Goal: Transaction & Acquisition: Purchase product/service

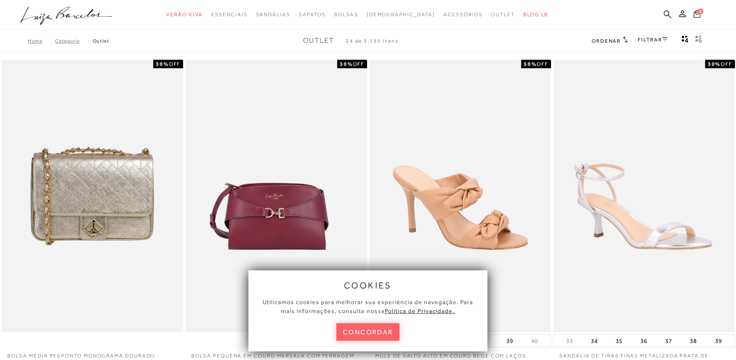
click at [661, 9] on ul ".a{fill-rule:evenodd;} Verão Viva Em alta Favoritos das Influenciadoras Apostas…" at bounding box center [361, 15] width 683 height 16
click at [666, 12] on icon at bounding box center [668, 14] width 8 height 8
click at [668, 14] on icon at bounding box center [668, 14] width 8 height 8
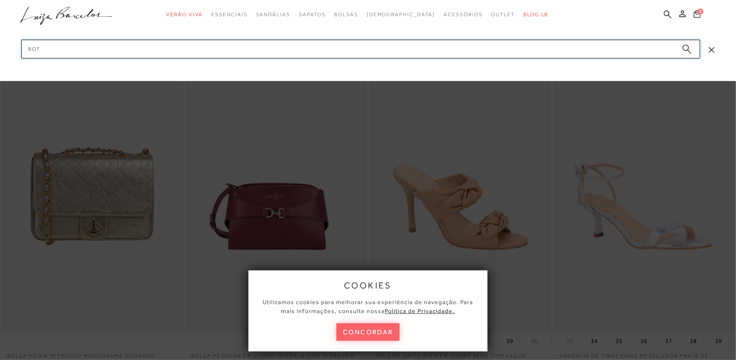
type input "BOTA"
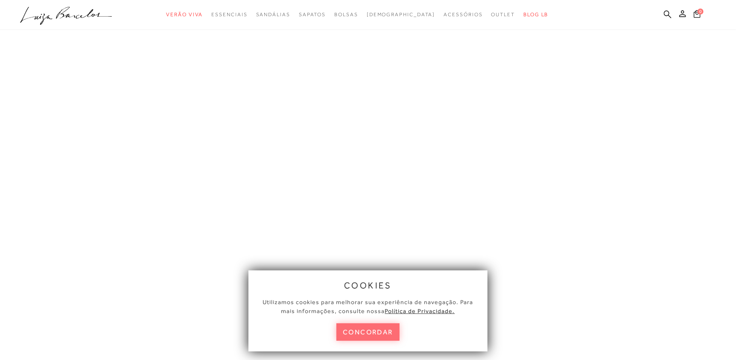
click at [367, 330] on button "concordar" at bounding box center [367, 333] width 63 height 18
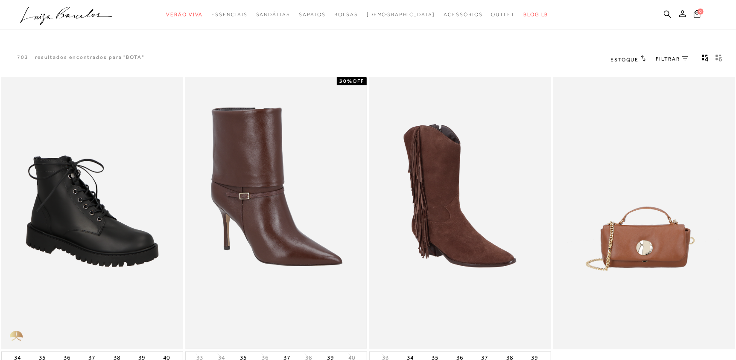
click at [271, 224] on img at bounding box center [276, 213] width 180 height 270
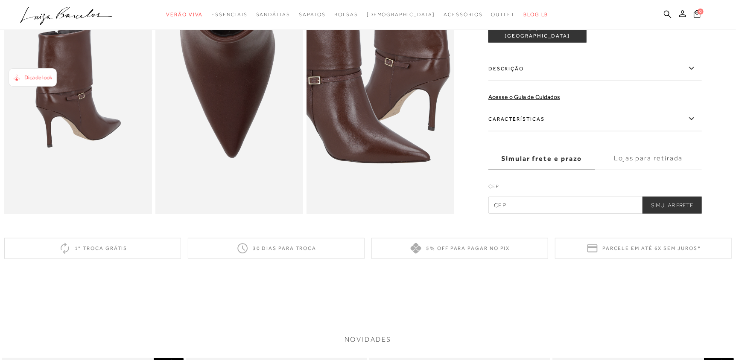
scroll to position [401, 0]
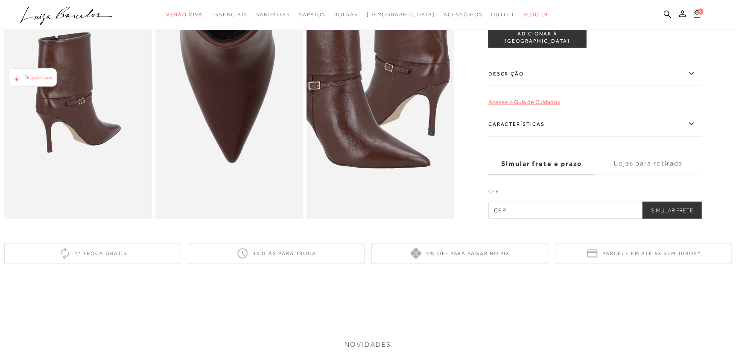
click at [541, 105] on link "Acesse o Guia de Cuidados" at bounding box center [524, 102] width 72 height 7
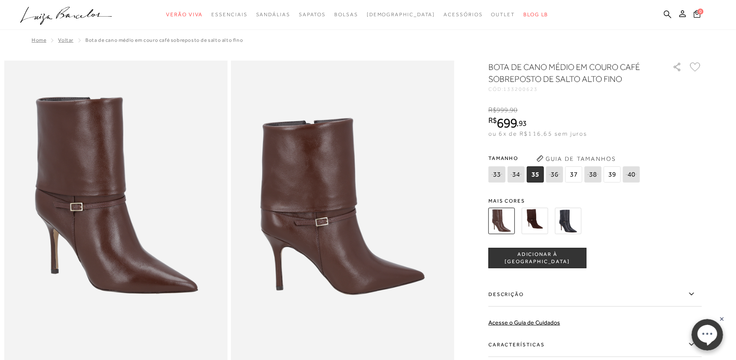
click at [512, 296] on label "Descrição" at bounding box center [594, 294] width 213 height 25
click at [0, 0] on input "Descrição" at bounding box center [0, 0] width 0 height 0
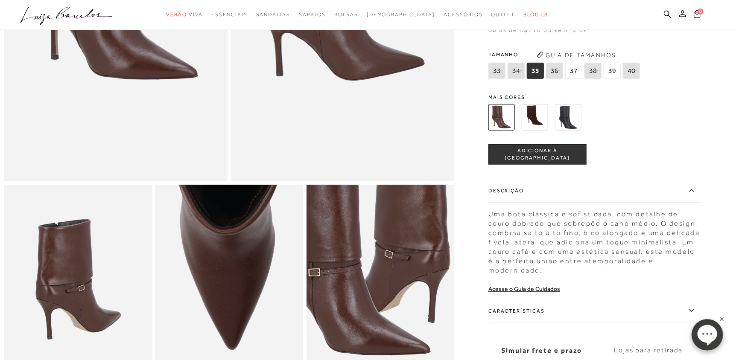
scroll to position [219, 0]
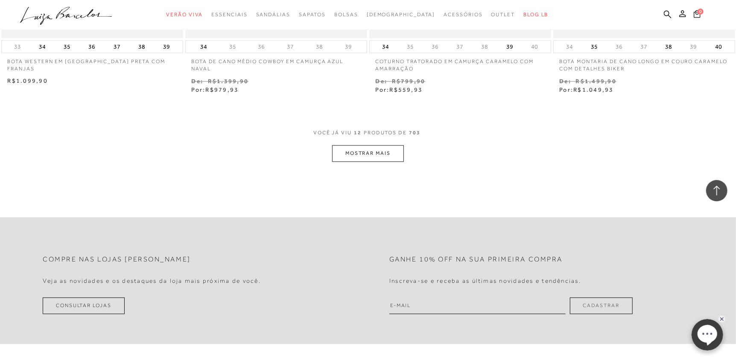
scroll to position [977, 0]
click at [363, 156] on button "MOSTRAR MAIS" at bounding box center [368, 155] width 72 height 17
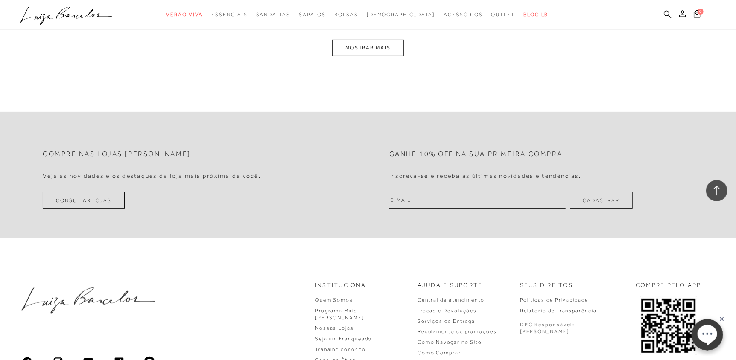
scroll to position [2102, 0]
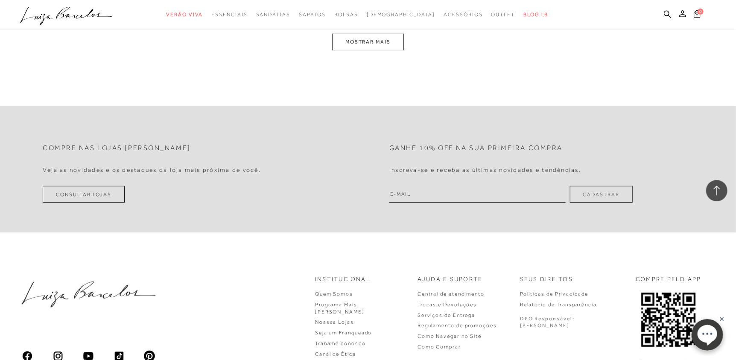
click at [352, 43] on button "MOSTRAR MAIS" at bounding box center [368, 42] width 72 height 17
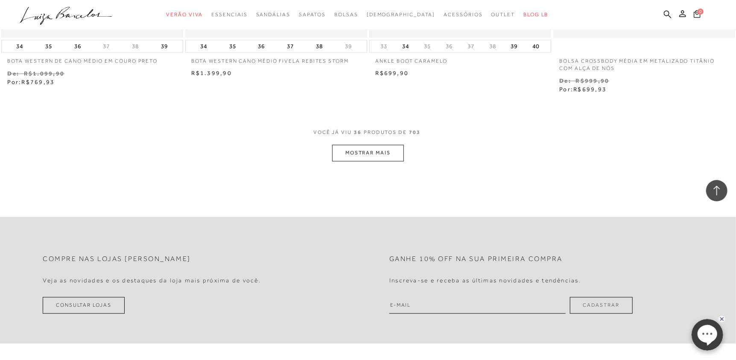
scroll to position [2979, 0]
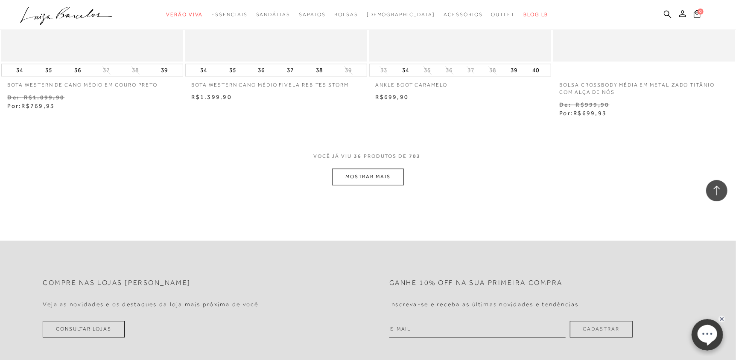
click at [364, 174] on button "MOSTRAR MAIS" at bounding box center [368, 177] width 72 height 17
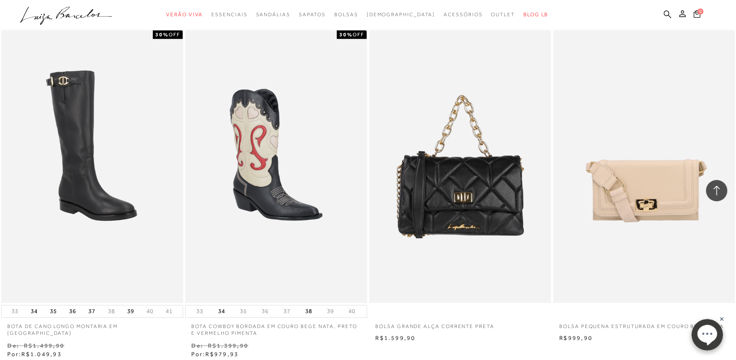
scroll to position [3397, 0]
